Goal: Contribute content: Contribute content

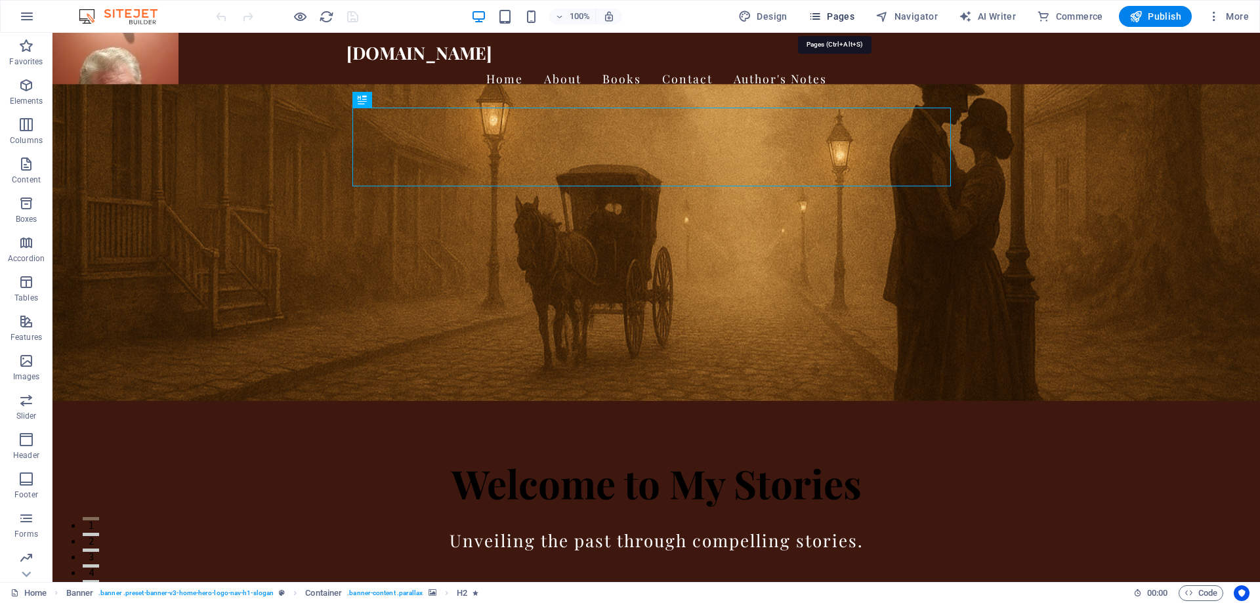
click at [848, 18] on span "Pages" at bounding box center [832, 16] width 46 height 13
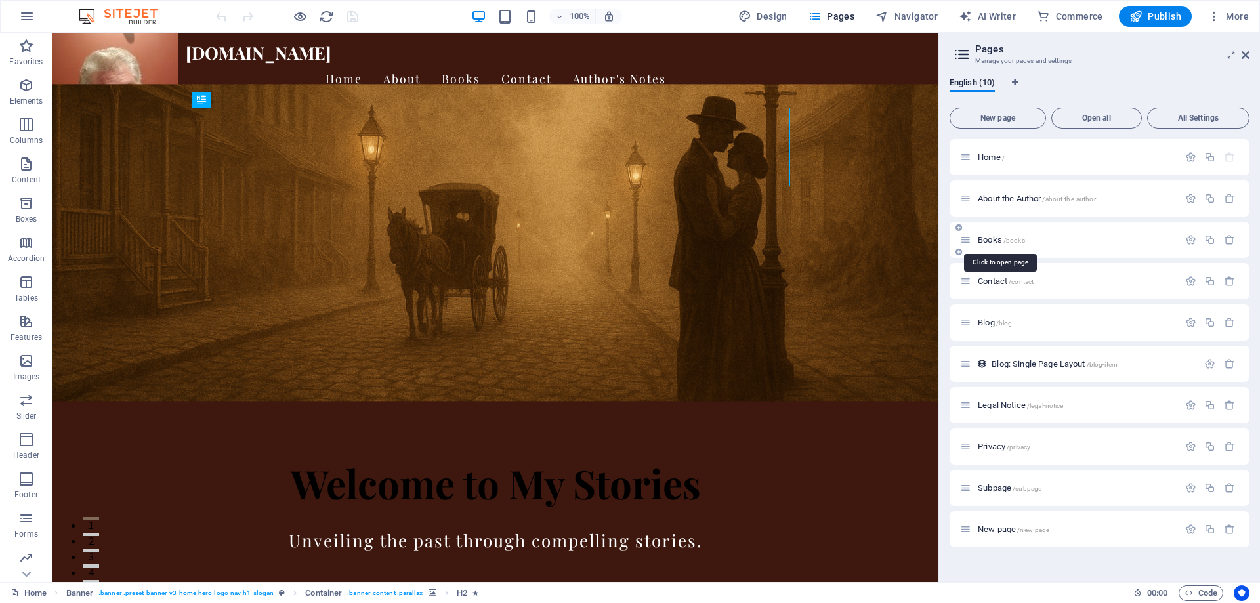
click at [1018, 239] on span "/books" at bounding box center [1015, 240] width 22 height 7
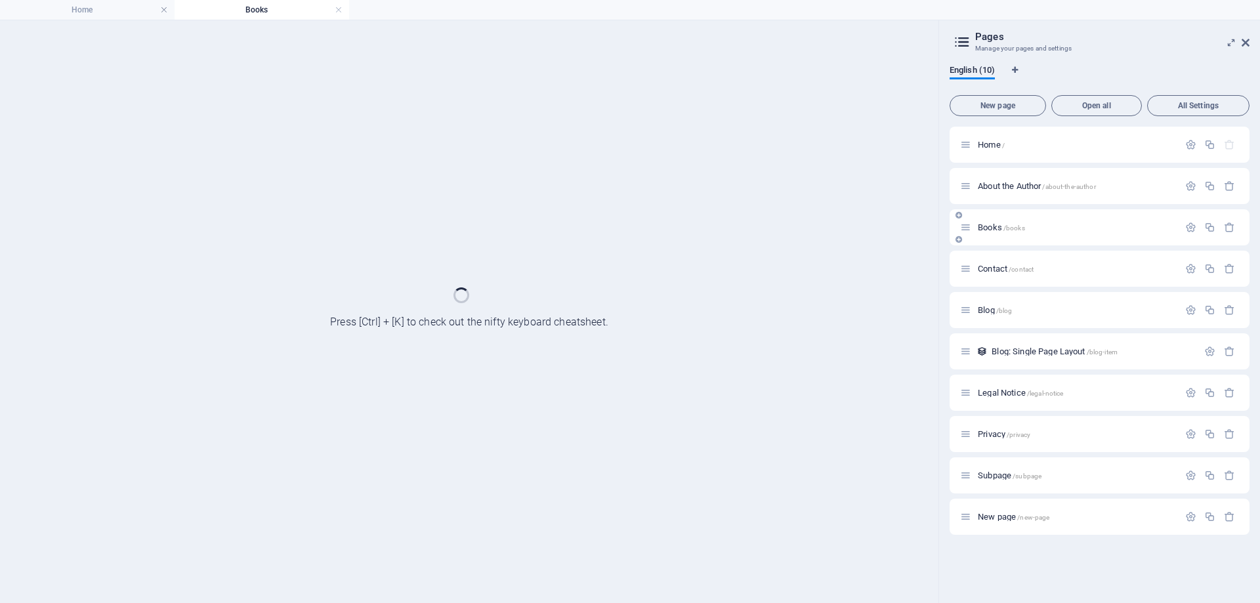
click at [1016, 239] on div "Books /books" at bounding box center [1100, 227] width 300 height 36
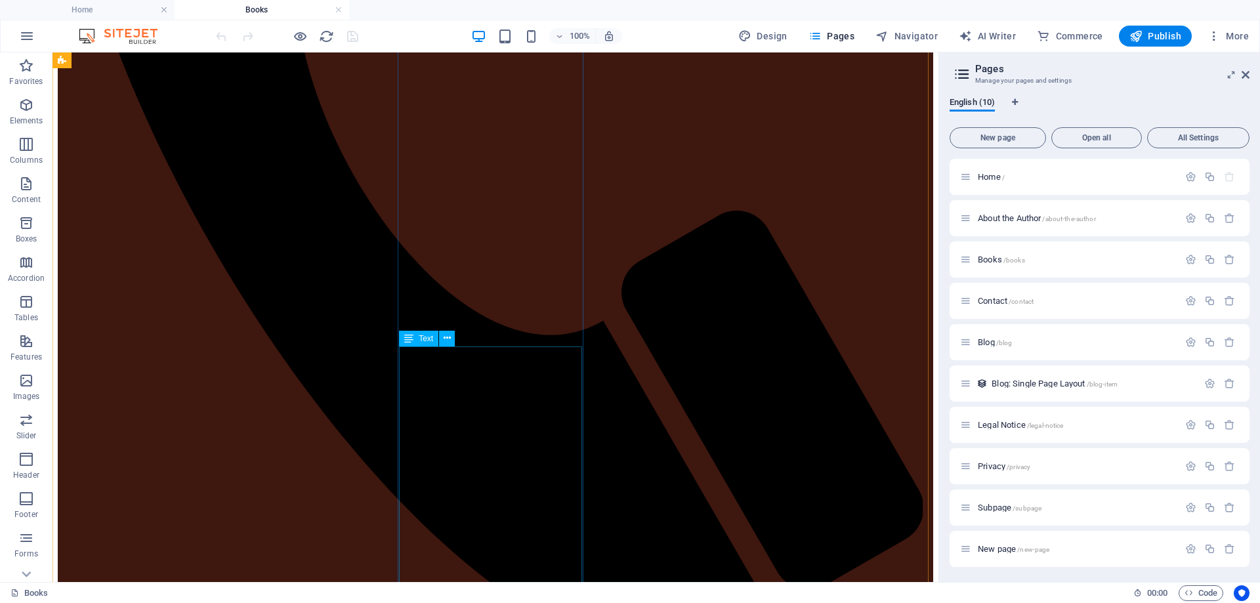
scroll to position [722, 0]
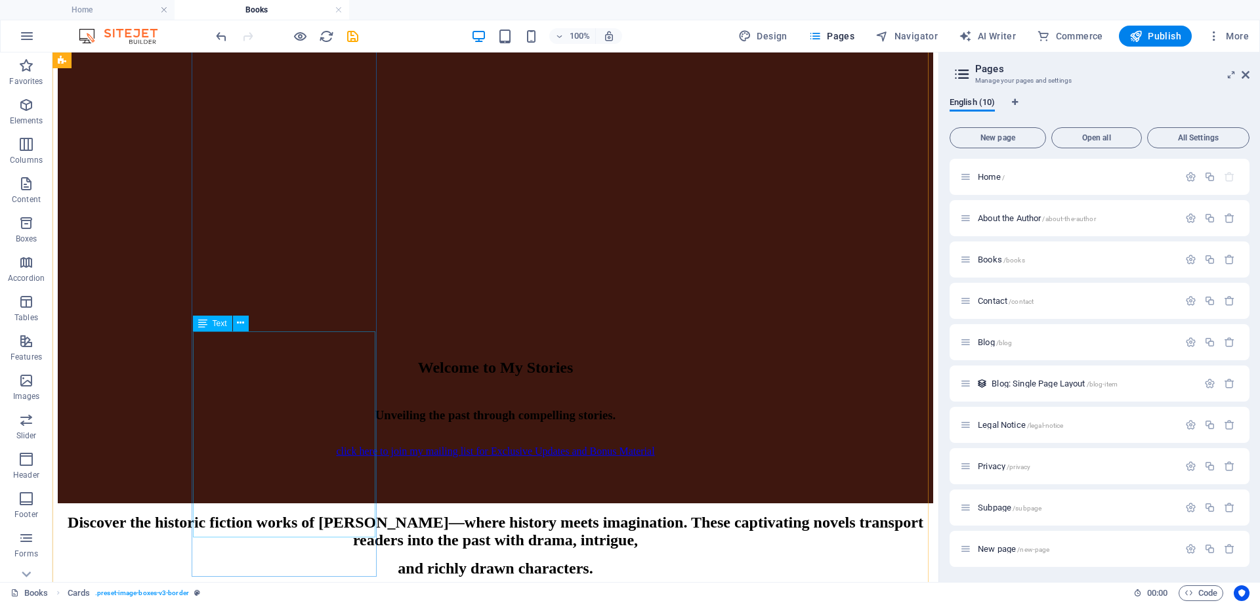
scroll to position [1378, 0]
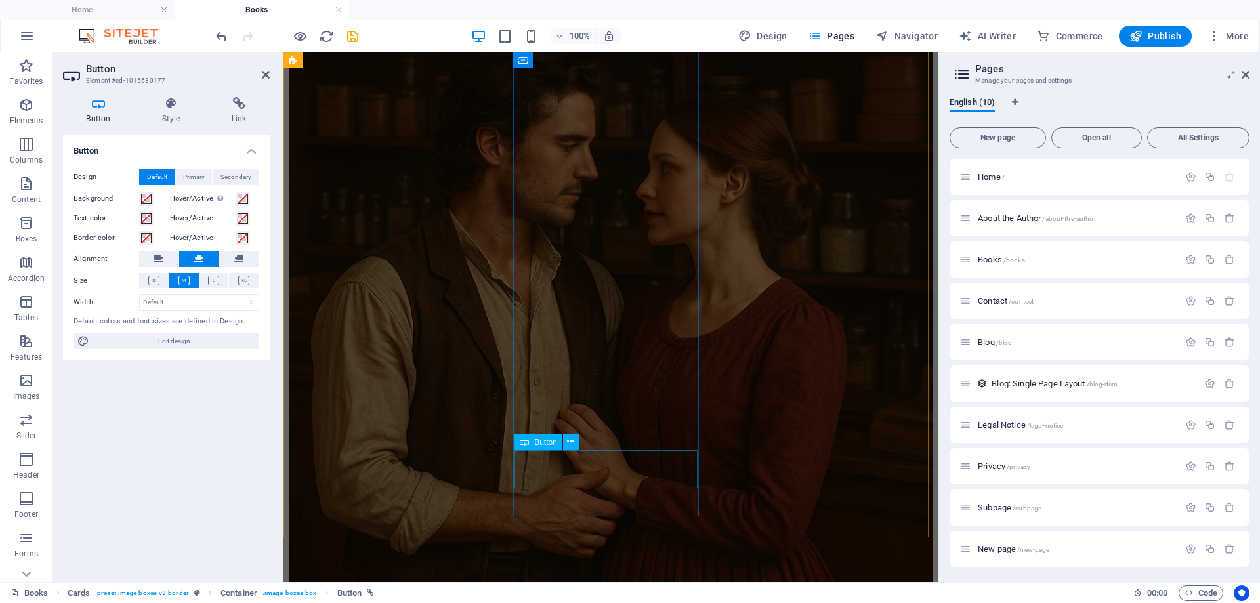
scroll to position [1969, 0]
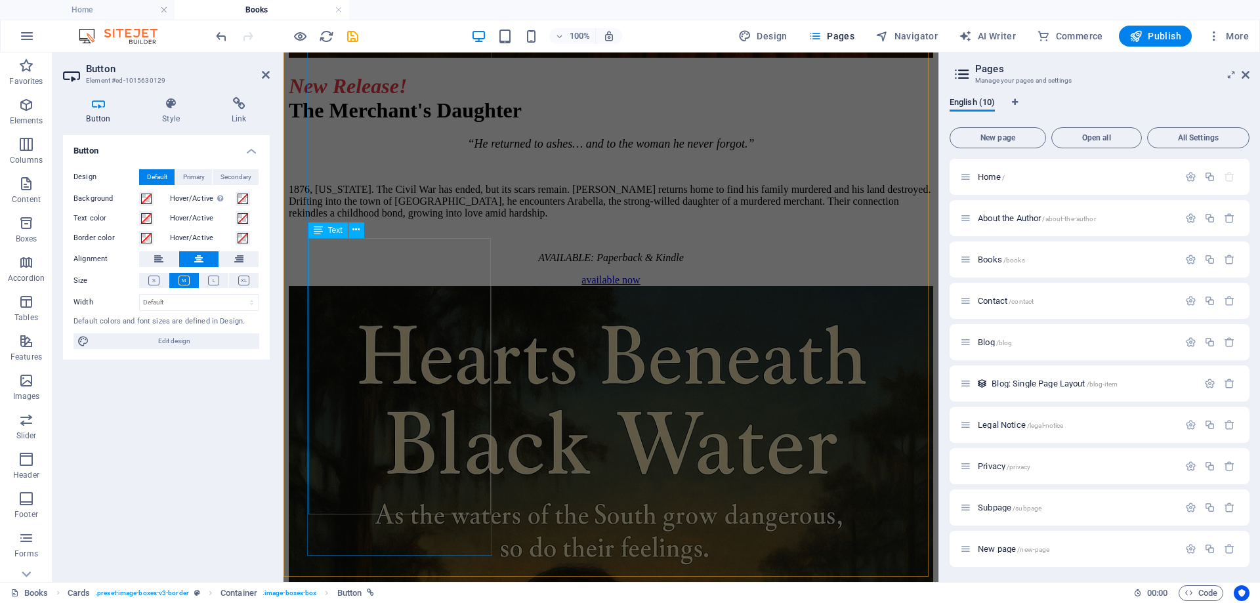
scroll to position [2652, 0]
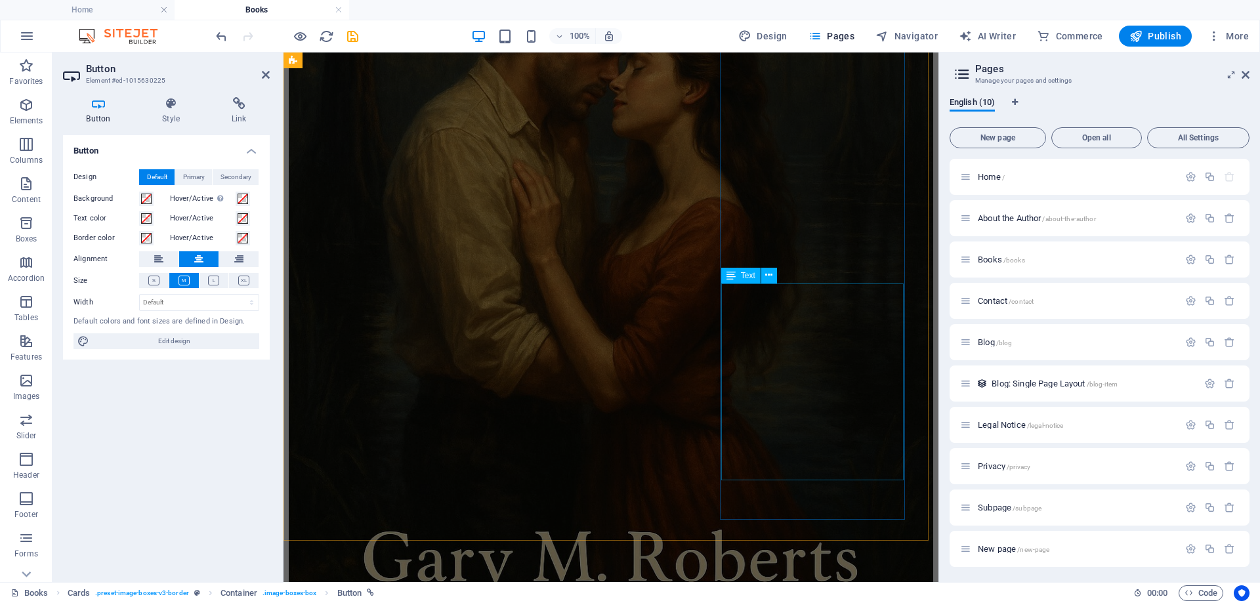
scroll to position [3345, 0]
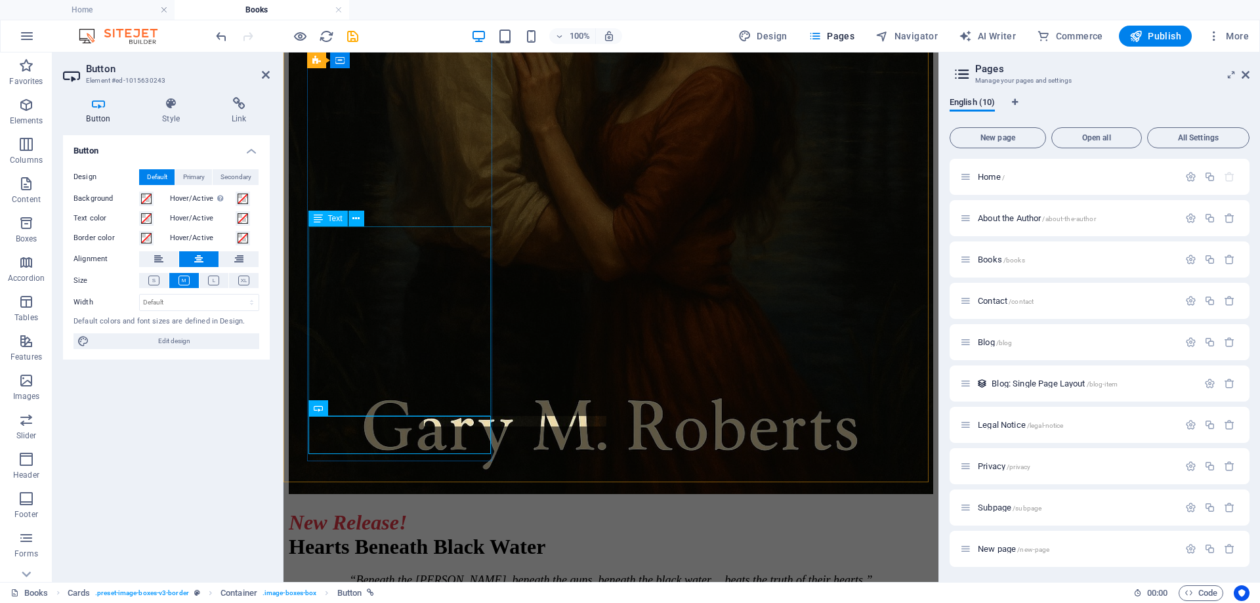
scroll to position [3385, 0]
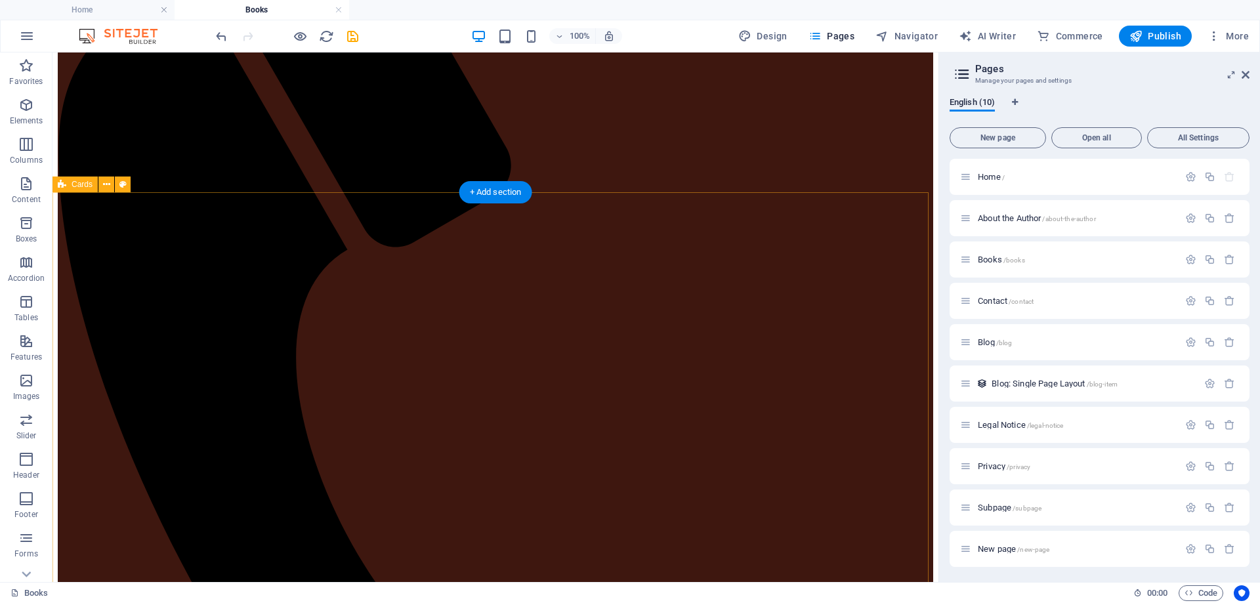
scroll to position [300, 0]
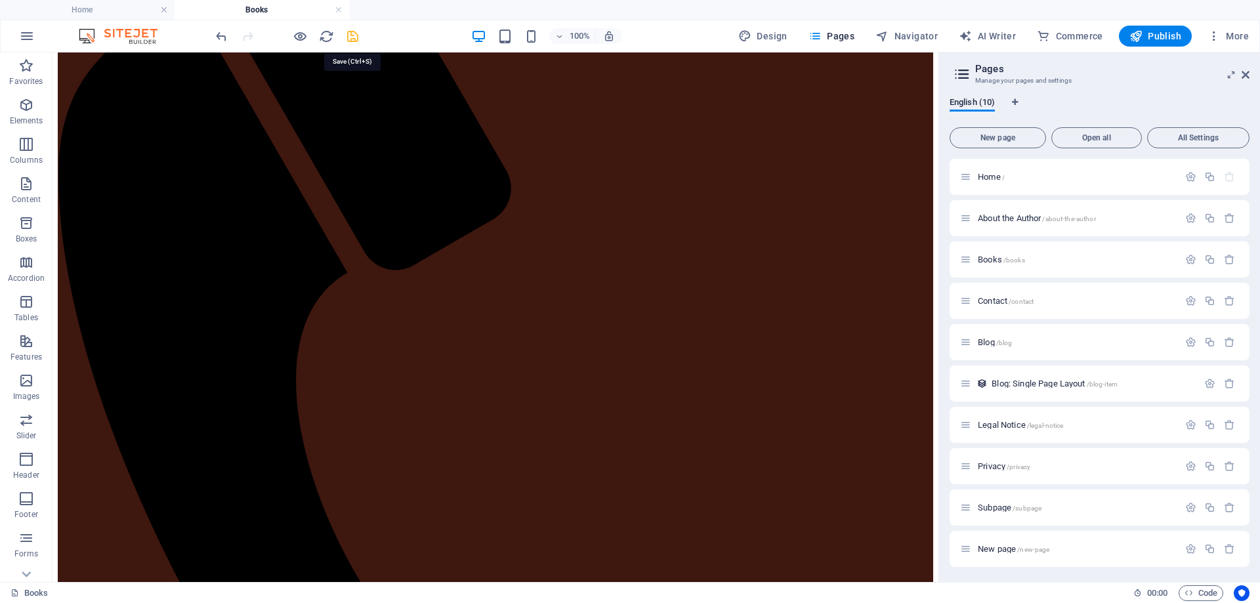
click at [345, 33] on icon "save" at bounding box center [352, 36] width 15 height 15
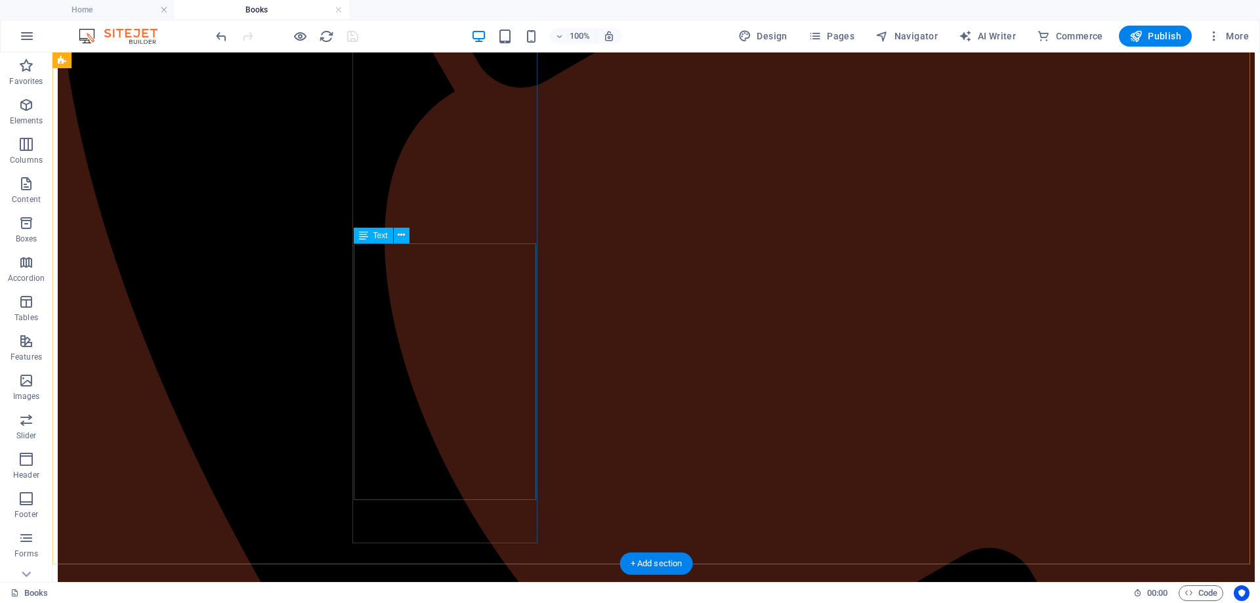
scroll to position [628, 0]
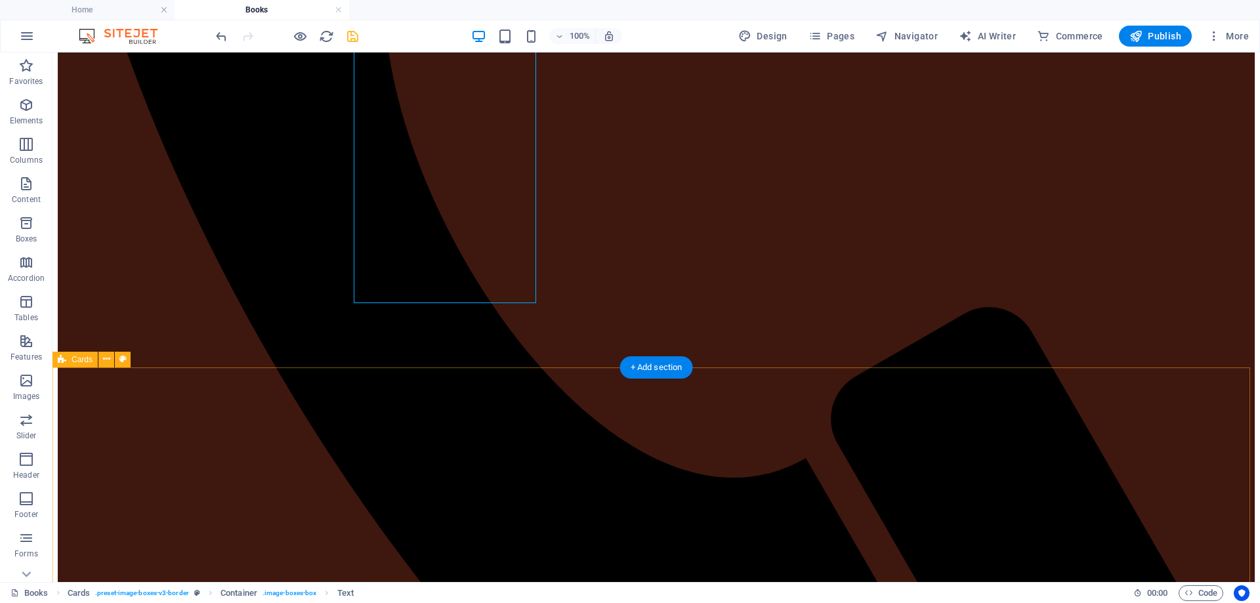
scroll to position [891, 0]
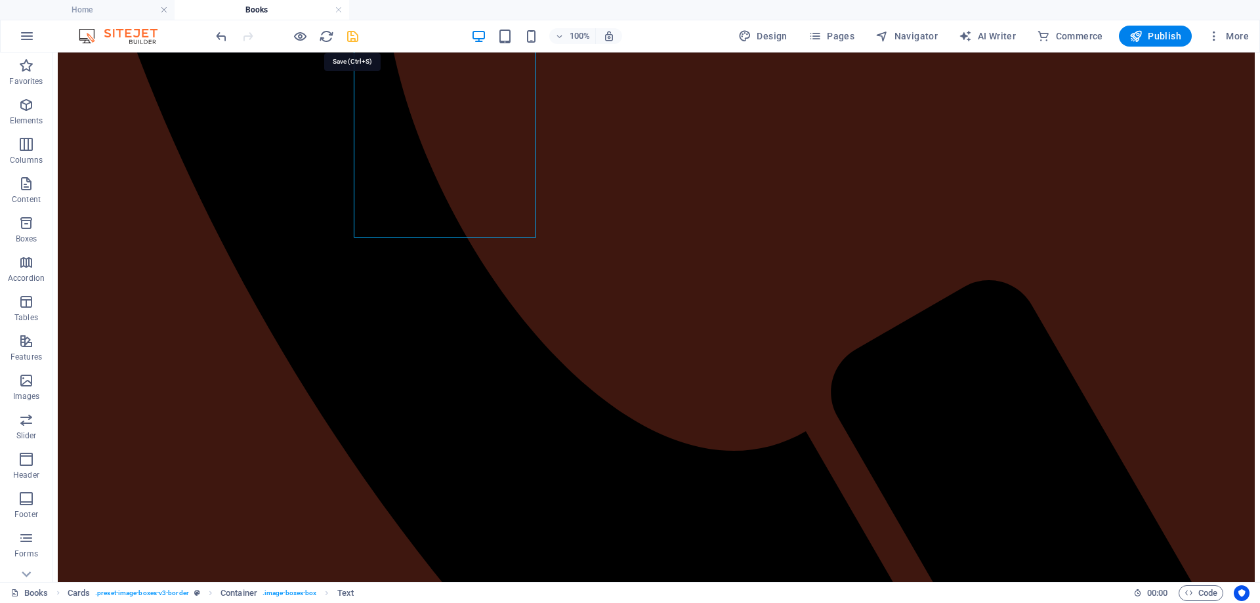
click at [349, 34] on icon "save" at bounding box center [352, 36] width 15 height 15
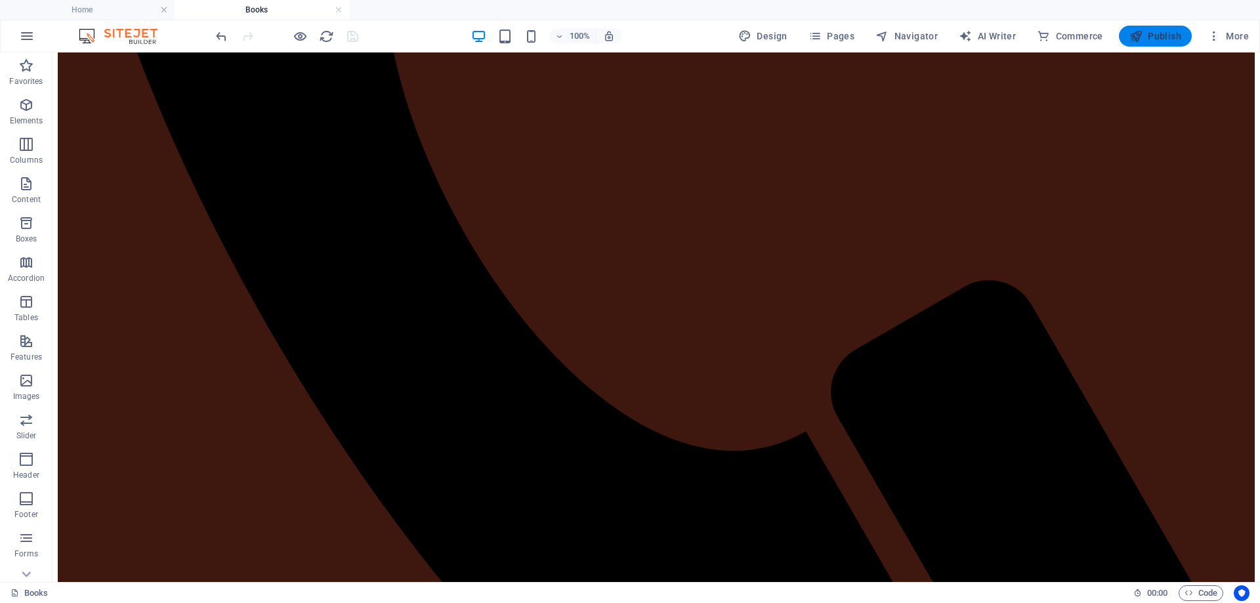
click at [1166, 39] on span "Publish" at bounding box center [1156, 36] width 52 height 13
